Goal: Check status: Check status

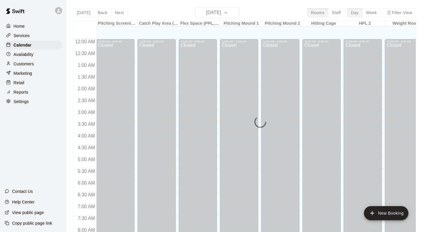
scroll to position [348, 0]
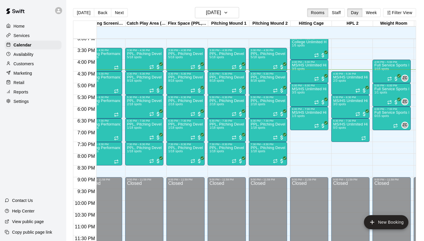
scroll to position [357, 12]
click at [264, 153] on span "1/18 spots" at bounding box center [258, 151] width 14 height 3
click at [257, 168] on img "edit" at bounding box center [257, 170] width 7 height 7
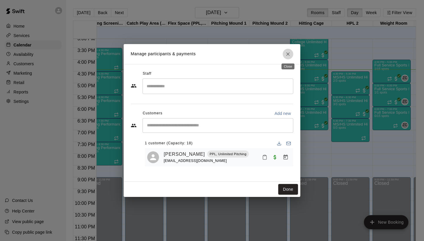
click at [288, 52] on icon "Close" at bounding box center [288, 54] width 6 height 6
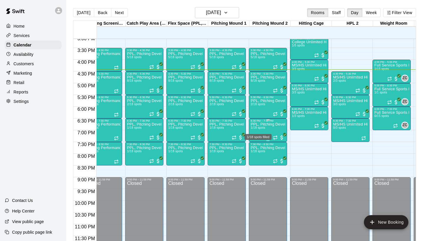
click at [260, 127] on span "1/18 spots" at bounding box center [258, 127] width 14 height 3
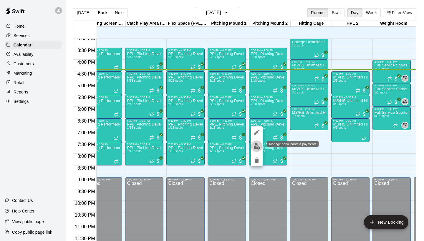
click at [254, 146] on img "edit" at bounding box center [257, 146] width 7 height 7
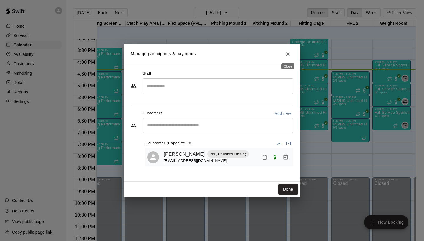
click at [288, 55] on icon "Close" at bounding box center [288, 54] width 6 height 6
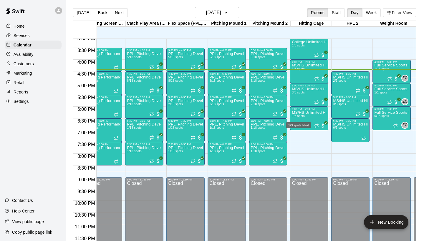
click at [304, 119] on div "1/3 spots filled" at bounding box center [298, 123] width 26 height 11
click at [286, 137] on button "edit" at bounding box center [291, 137] width 12 height 11
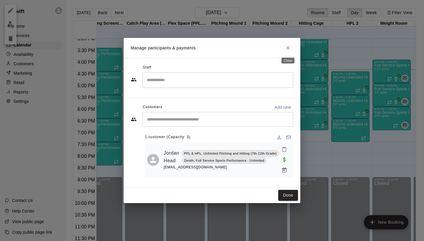
click at [288, 48] on icon "Close" at bounding box center [288, 48] width 4 height 4
